Goal: Task Accomplishment & Management: Use online tool/utility

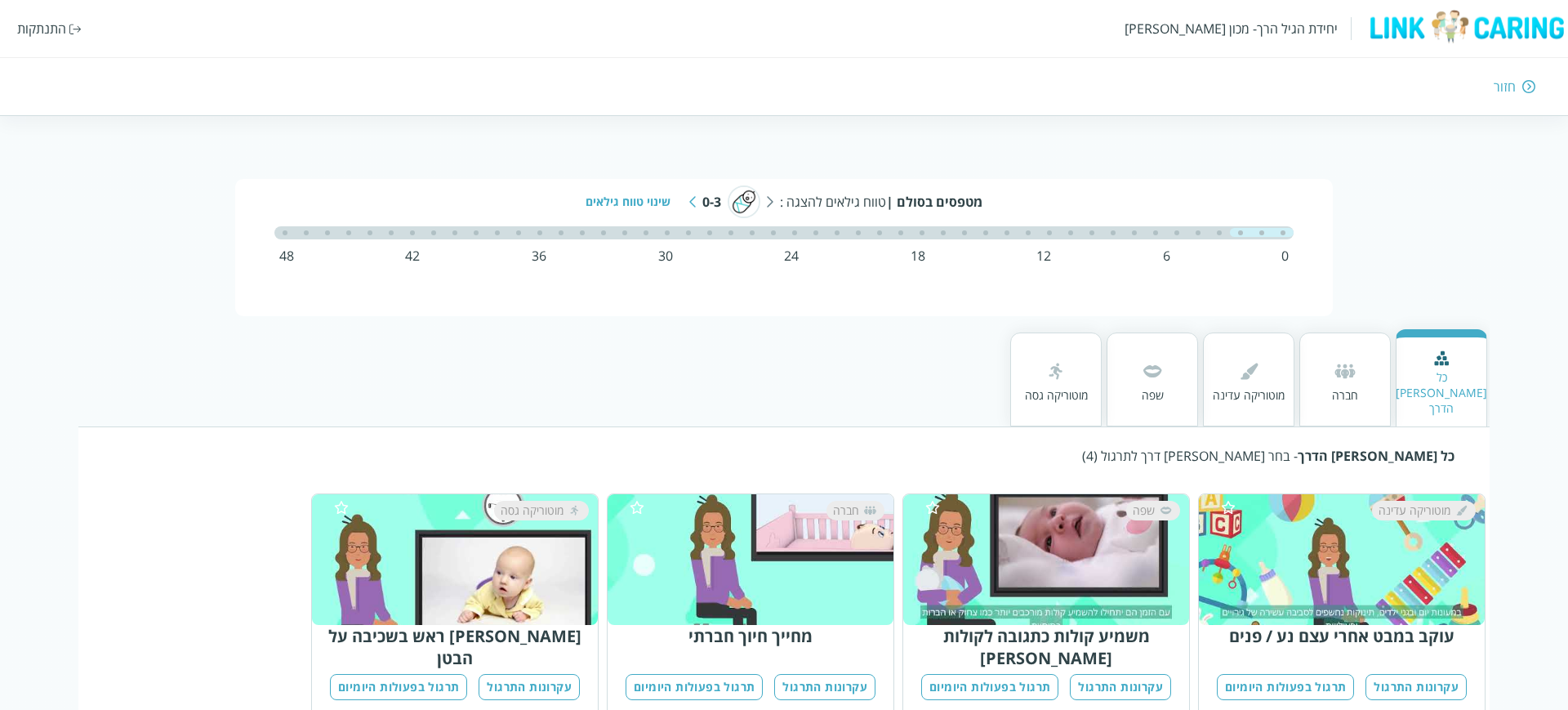
click at [49, 28] on div "התנתקות" at bounding box center [41, 28] width 49 height 18
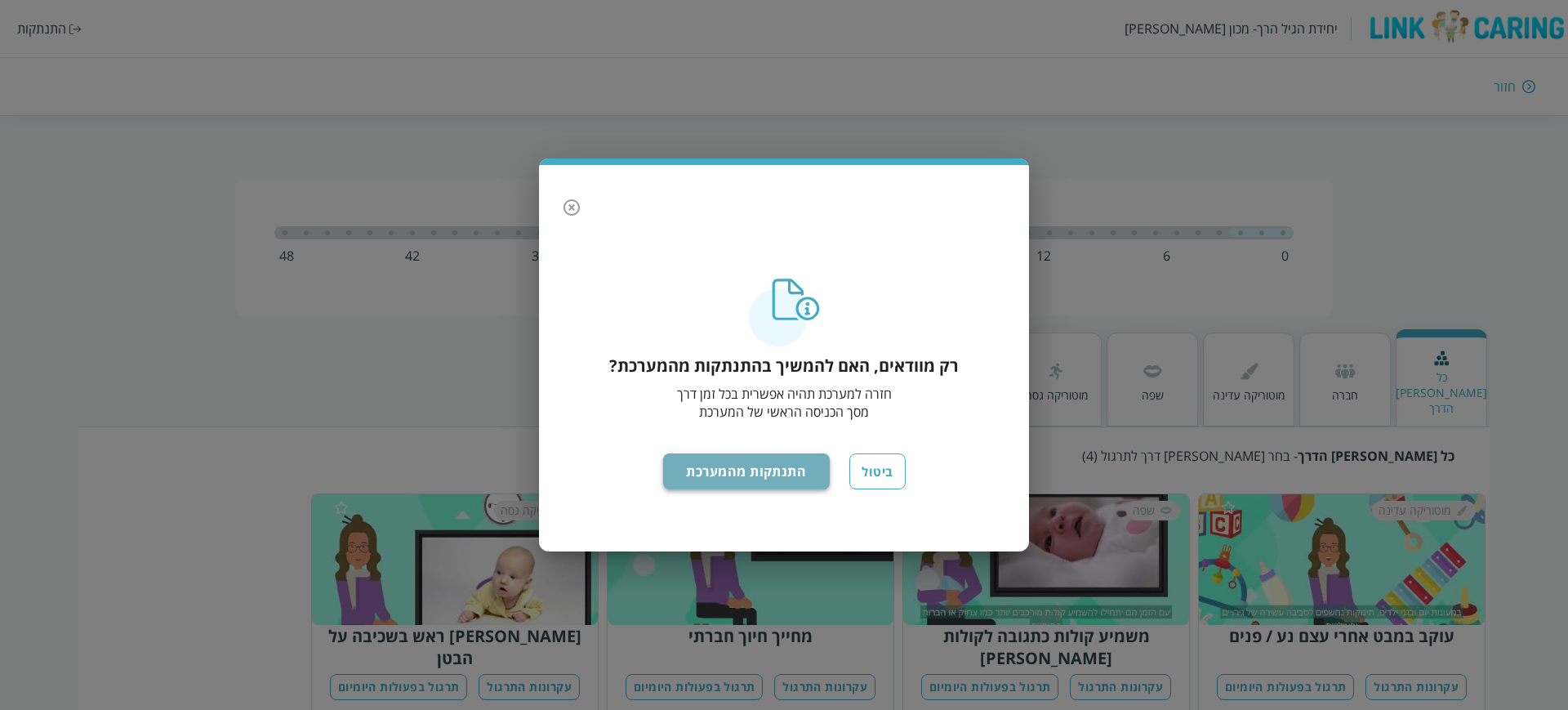
click at [772, 471] on button "התנתקות מהמערכת" at bounding box center [746, 471] width 168 height 36
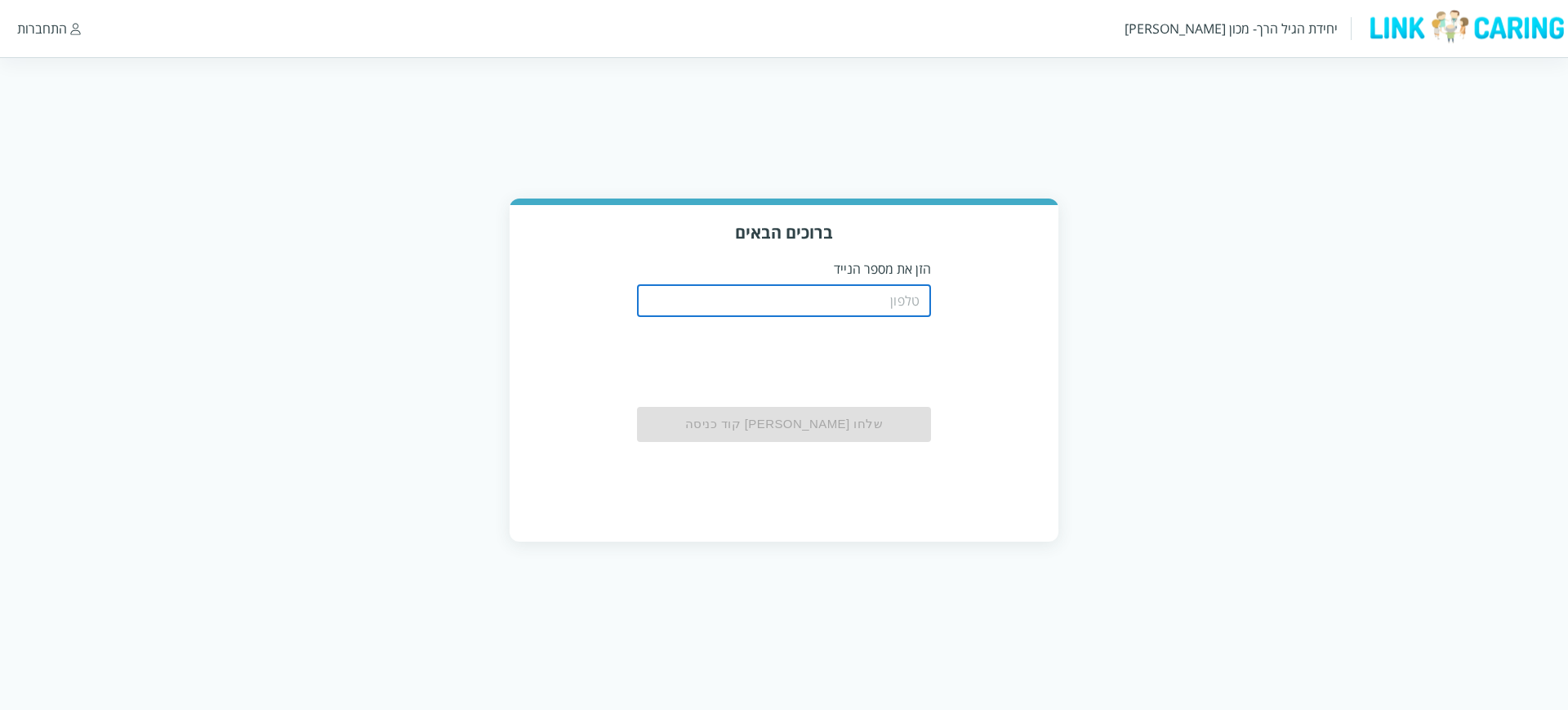
click at [821, 306] on input "tel" at bounding box center [784, 300] width 294 height 32
paste input "0544499999"
type input "0544499999"
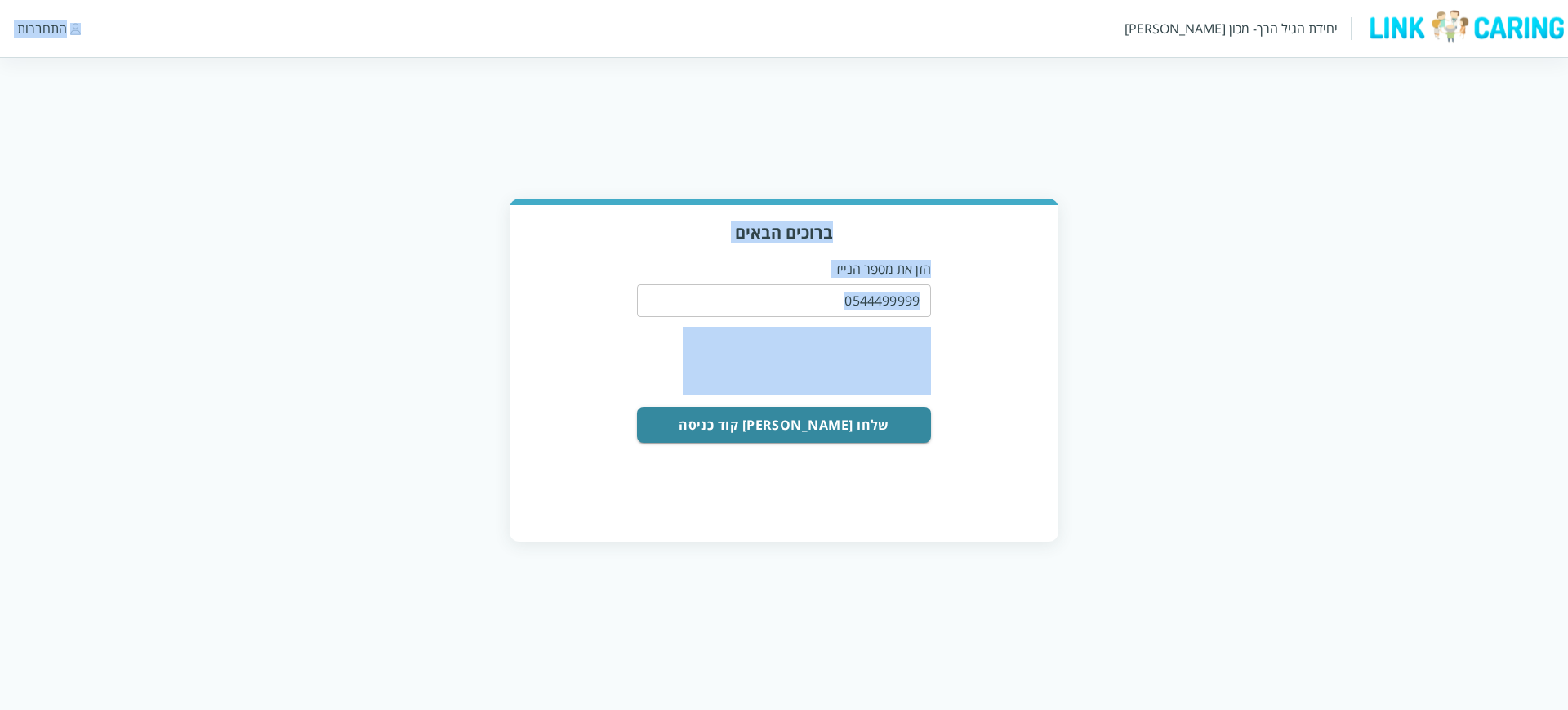
drag, startPoint x: 290, startPoint y: 55, endPoint x: 895, endPoint y: 569, distance: 793.9
click at [895, 569] on html "יחידת הגיל הרך- מכון [PERSON_NAME] התחברות ברוכים הבאים הזן את מספר הנייד 05444…" at bounding box center [784, 286] width 1568 height 574
click at [369, 213] on div "ברוכים הבאים הזן את מספר הנייד 0544499999 ​ שלחו [PERSON_NAME] קוד כניסה" at bounding box center [784, 370] width 1568 height 343
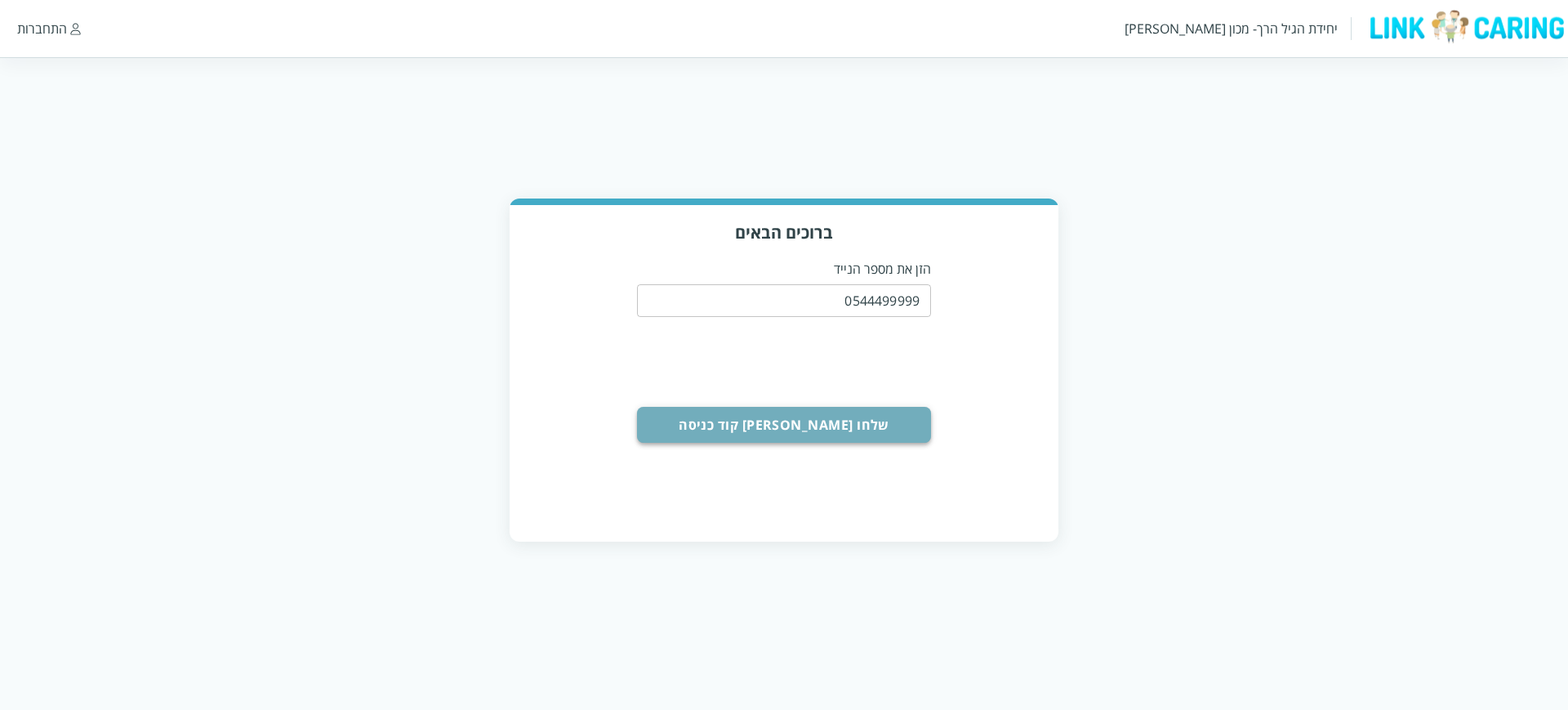
click at [779, 423] on button "שלחו [PERSON_NAME] קוד כניסה" at bounding box center [784, 425] width 294 height 36
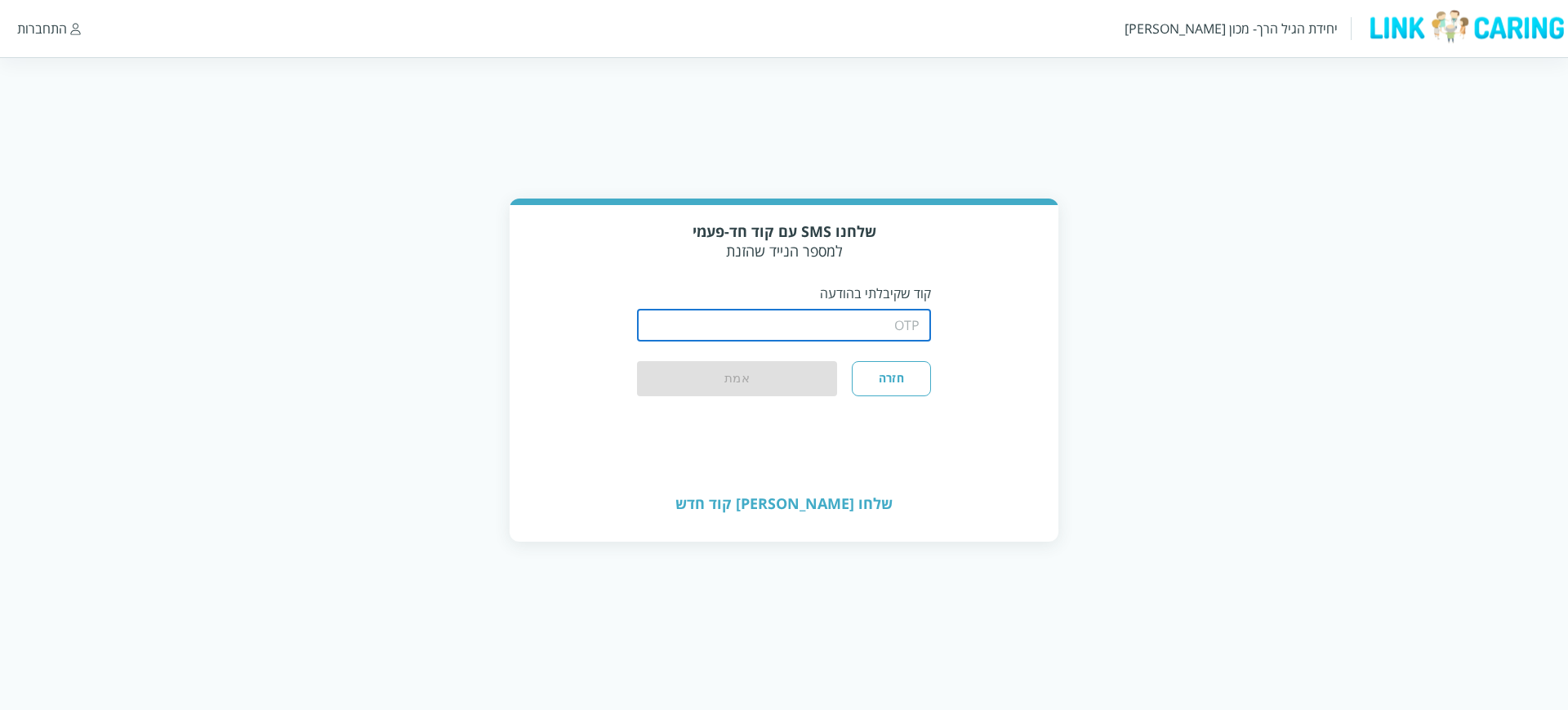
click at [858, 330] on input "string" at bounding box center [784, 325] width 294 height 32
type input "1234"
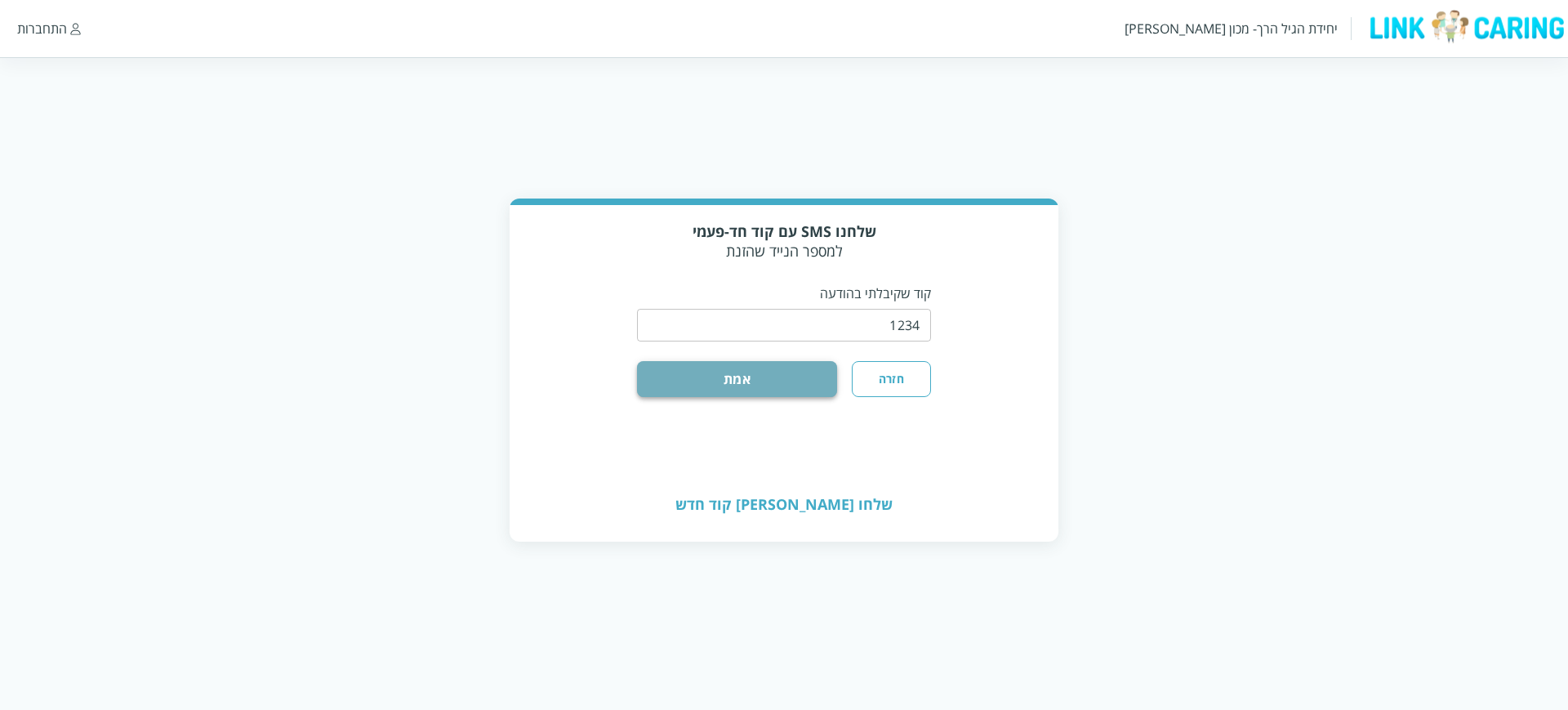
click at [753, 386] on button "אמת" at bounding box center [737, 379] width 200 height 36
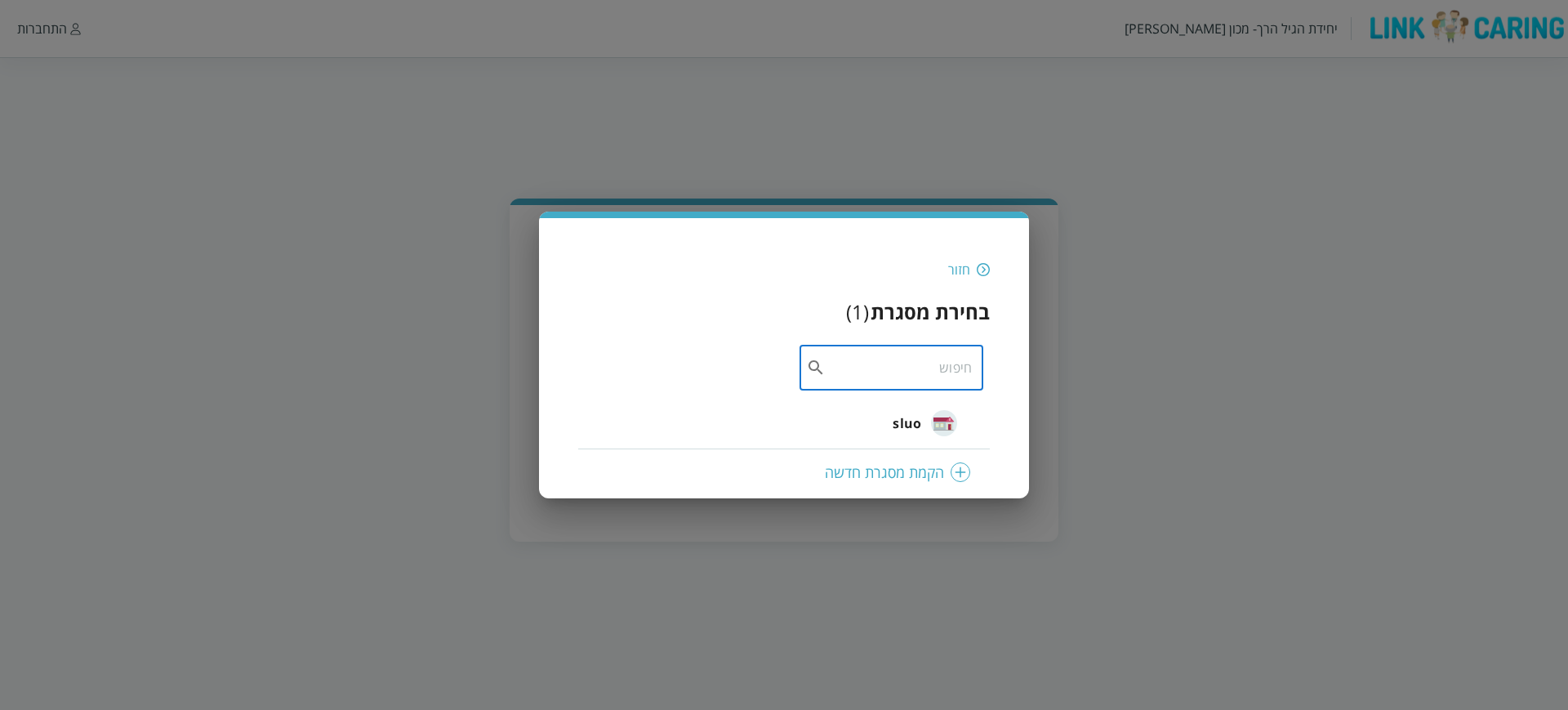
click at [924, 375] on input "text" at bounding box center [898, 367] width 146 height 46
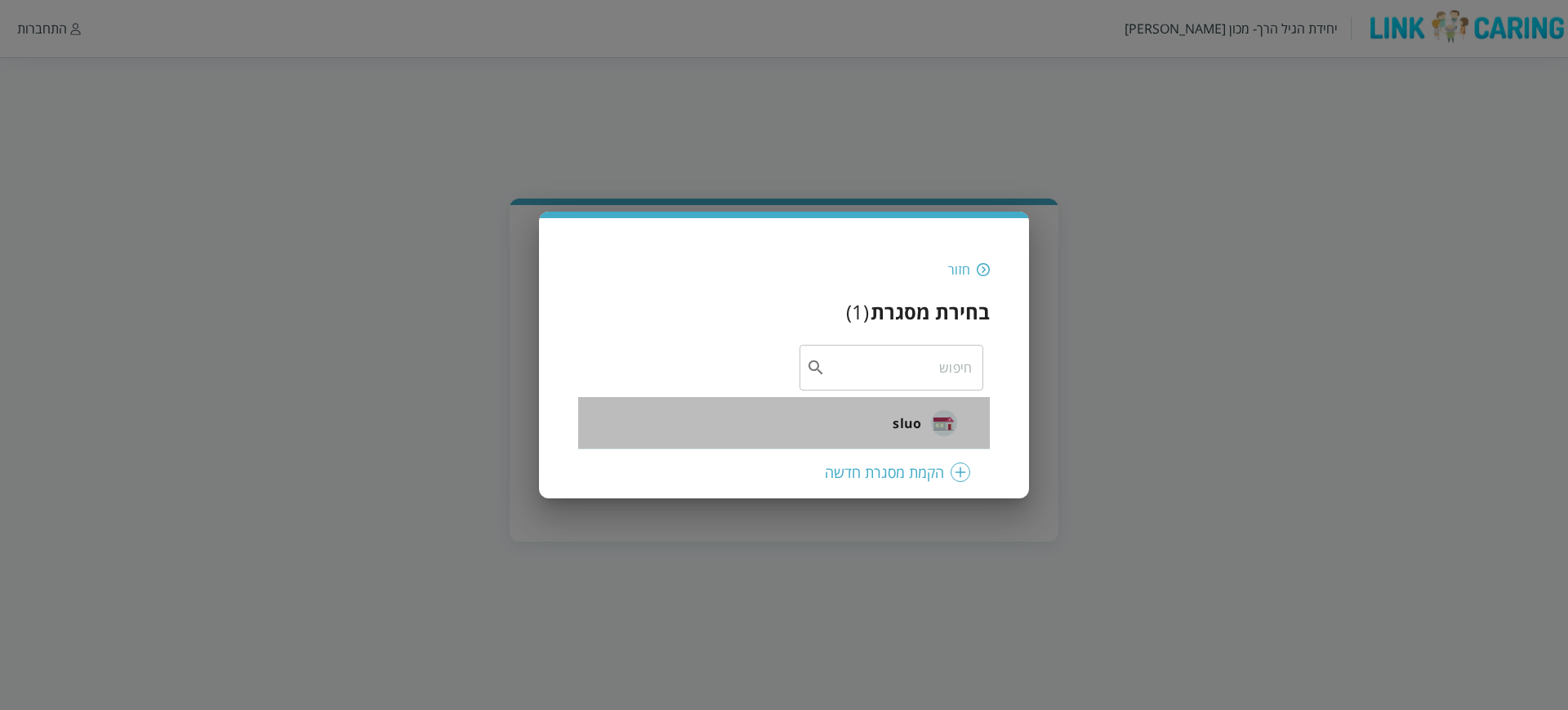
click at [906, 423] on span "sluo" at bounding box center [906, 423] width 28 height 20
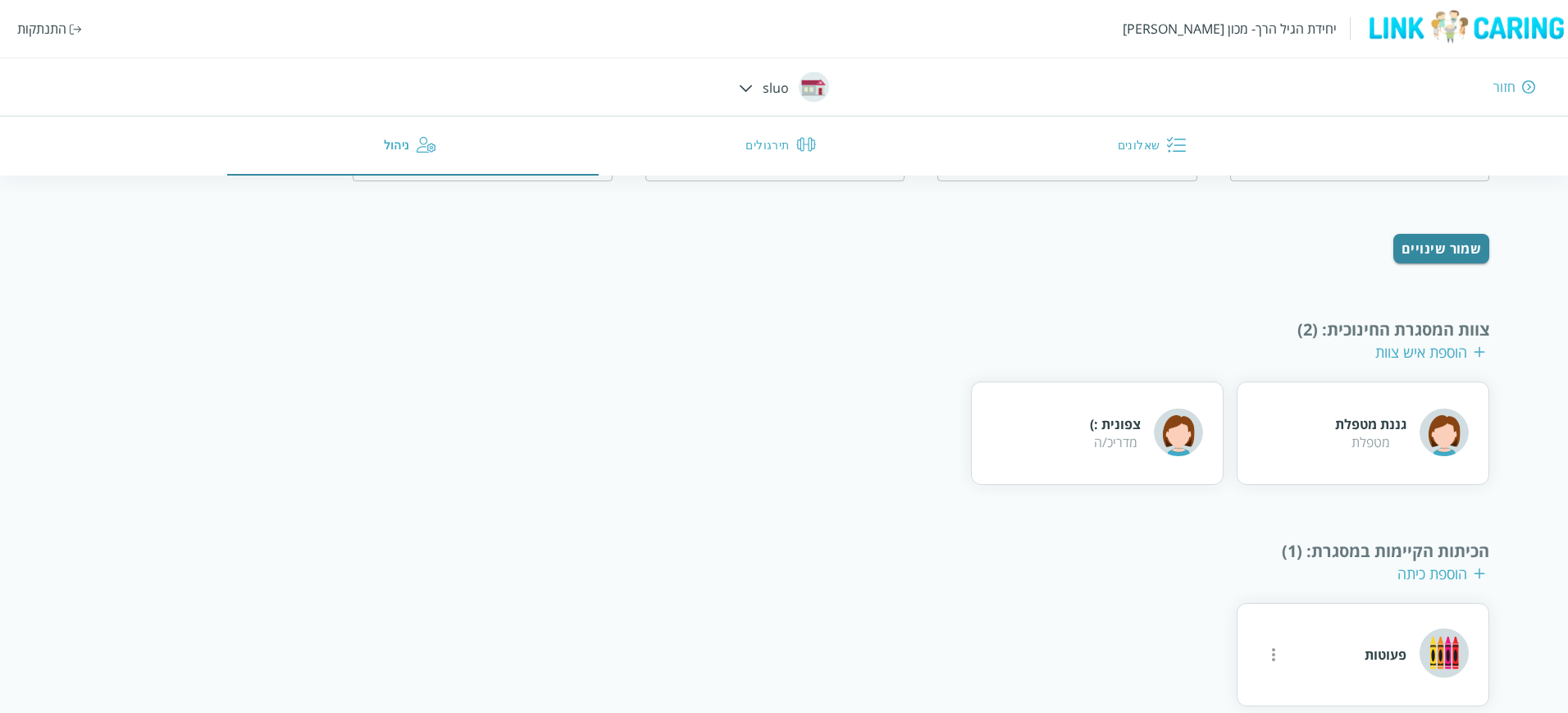
scroll to position [162, 0]
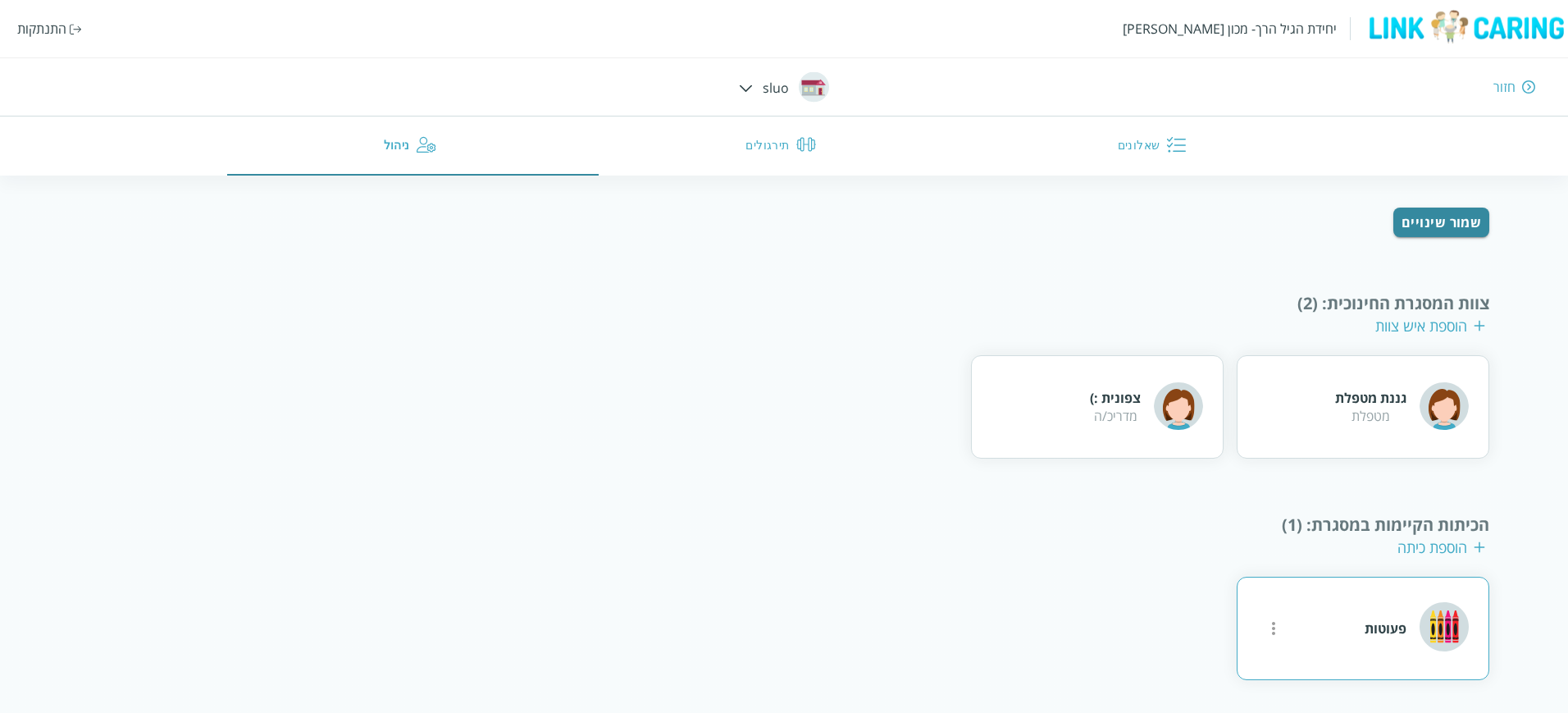
click at [1373, 632] on div "פעוטות" at bounding box center [1386, 628] width 41 height 18
click at [1436, 628] on img at bounding box center [1444, 626] width 49 height 49
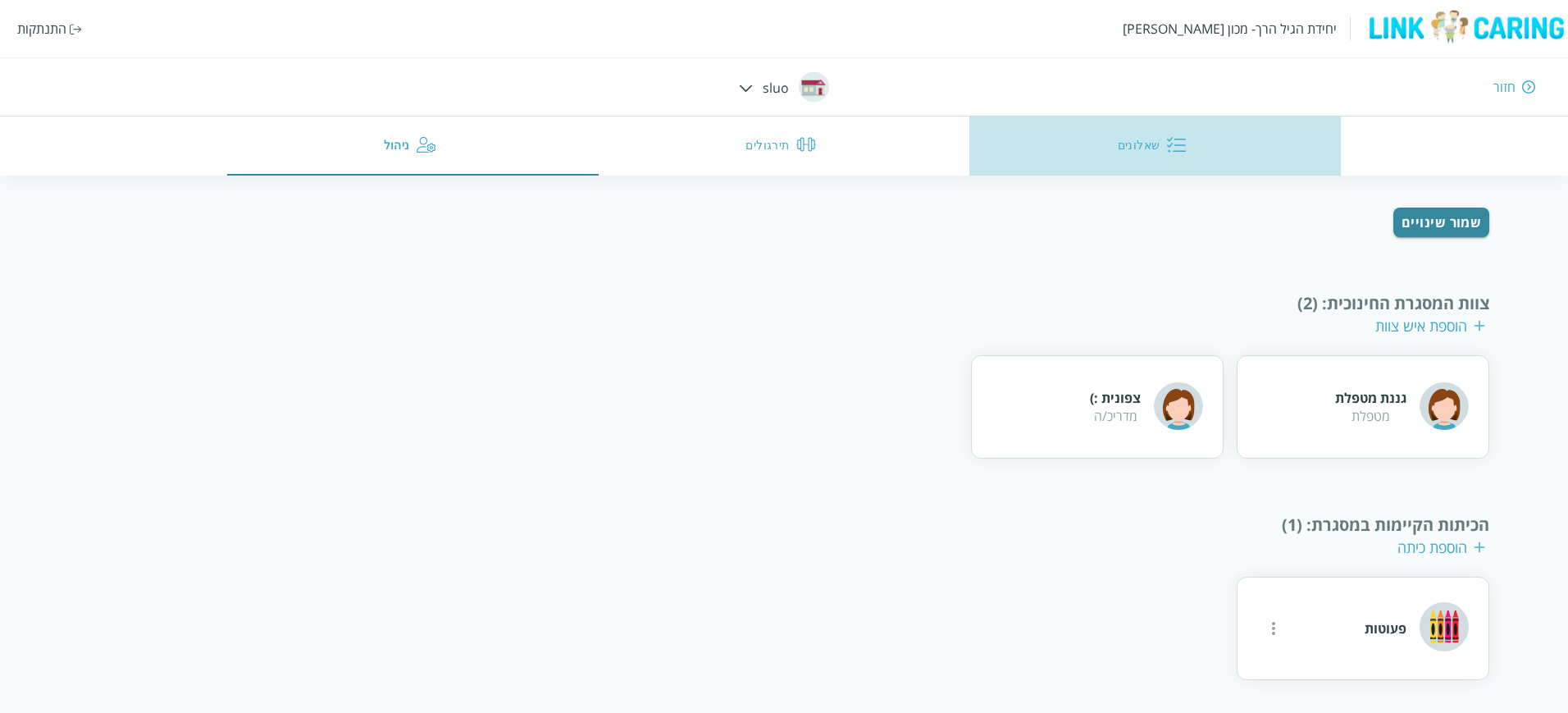
click at [1138, 149] on button "שאלונים" at bounding box center [1154, 146] width 371 height 59
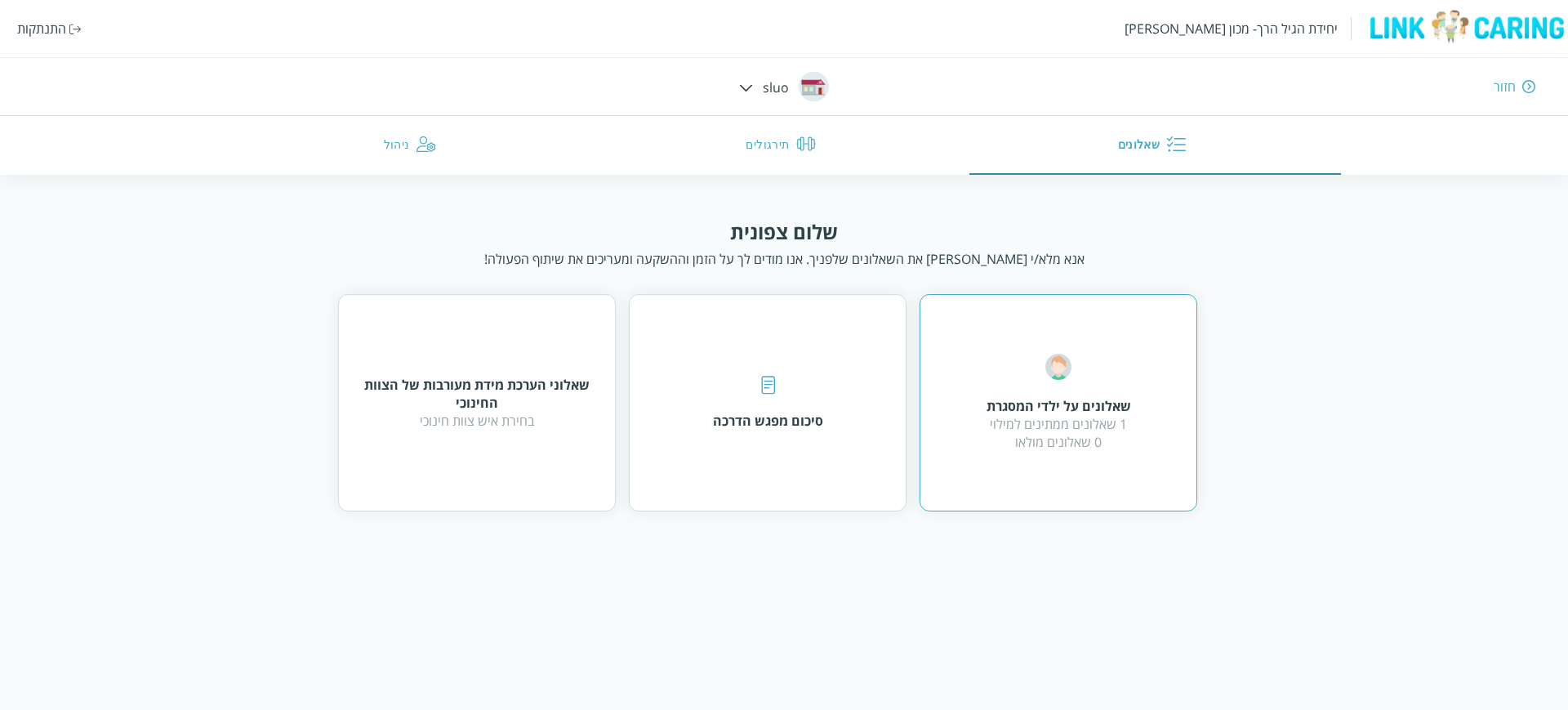
click at [1075, 411] on div "שאלונים על ילדי המסגרת" at bounding box center [1058, 406] width 144 height 18
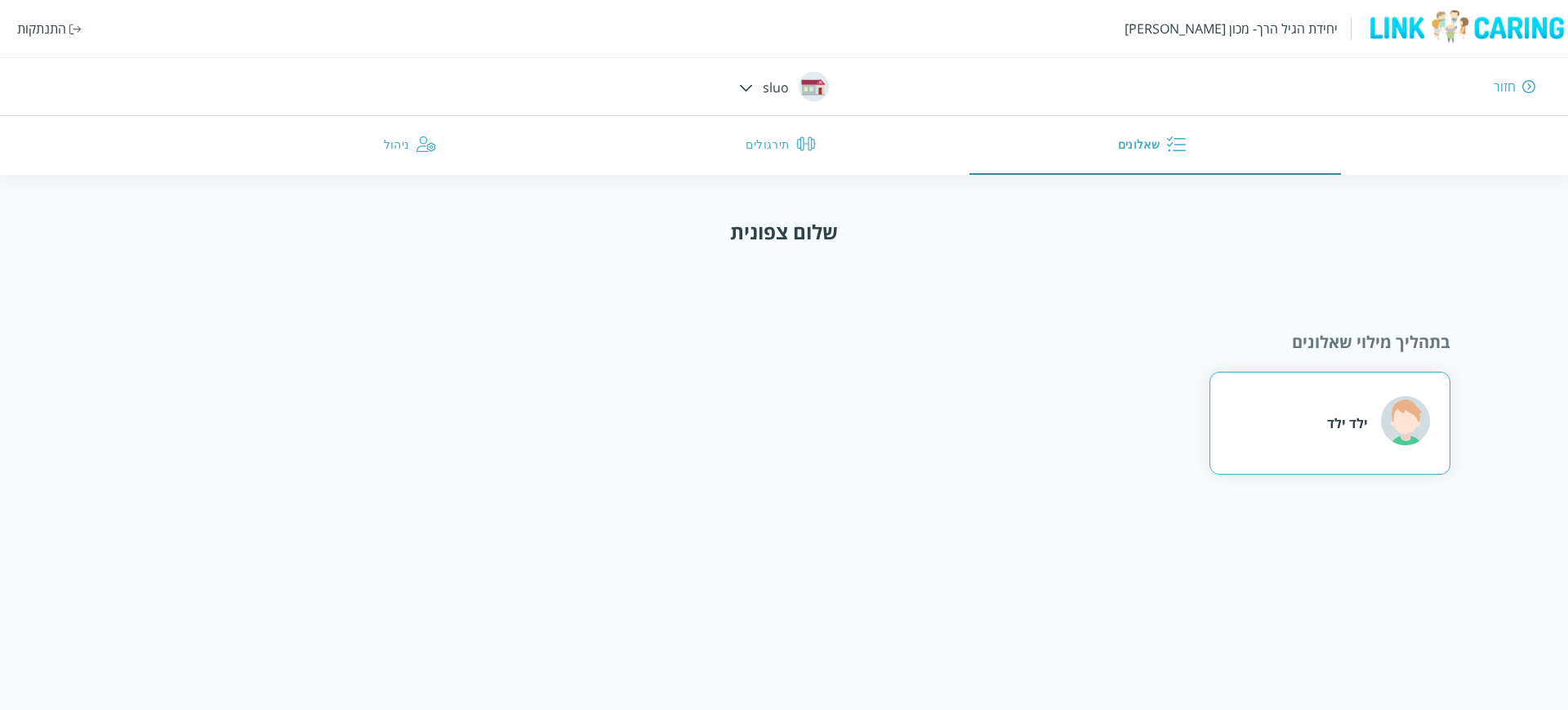
click at [1334, 431] on div "ילד ילד" at bounding box center [1347, 423] width 41 height 18
